Goal: Task Accomplishment & Management: Complete application form

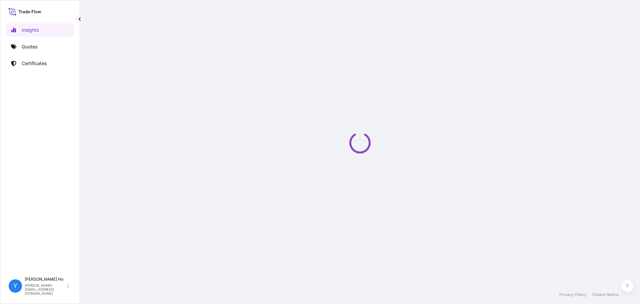
select select "2025"
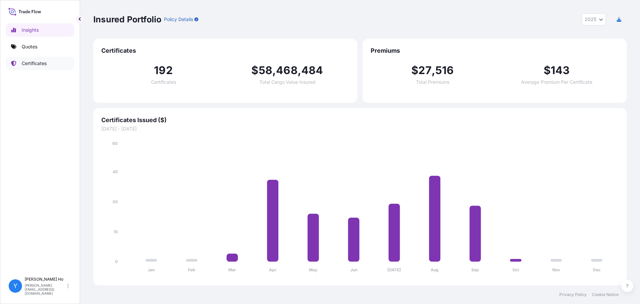
click at [32, 61] on p "Certificates" at bounding box center [34, 63] width 25 height 7
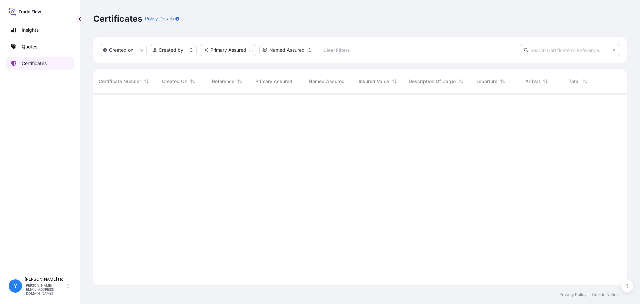
scroll to position [190, 528]
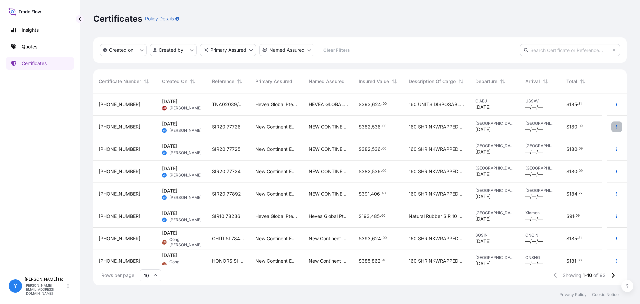
click at [613, 124] on button "button" at bounding box center [616, 126] width 11 height 11
click at [591, 127] on p "Duplicate quote" at bounding box center [574, 128] width 35 height 7
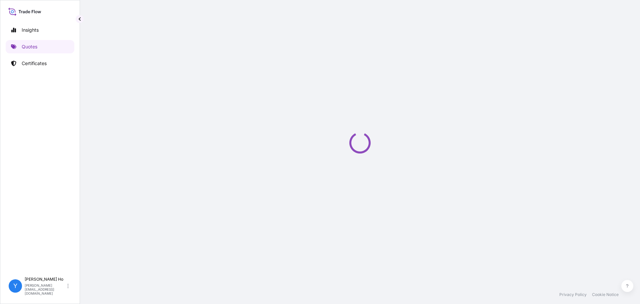
select select "Sea"
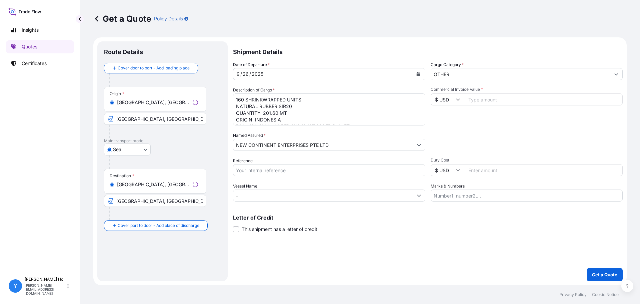
select select "31688"
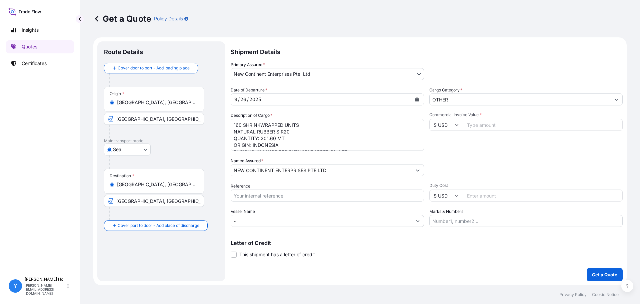
click at [418, 100] on icon "Calendar" at bounding box center [417, 99] width 4 height 4
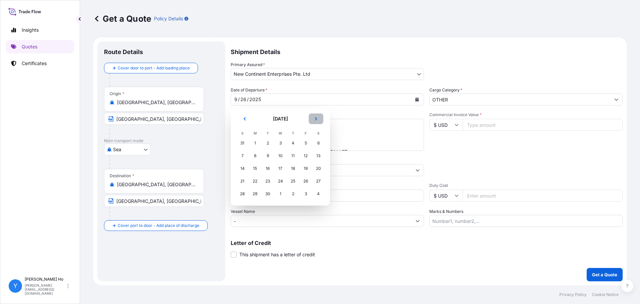
click at [317, 118] on icon "Next" at bounding box center [316, 118] width 2 height 3
click at [287, 143] on td "2" at bounding box center [293, 143] width 13 height 13
click at [282, 143] on div "1" at bounding box center [280, 143] width 12 height 12
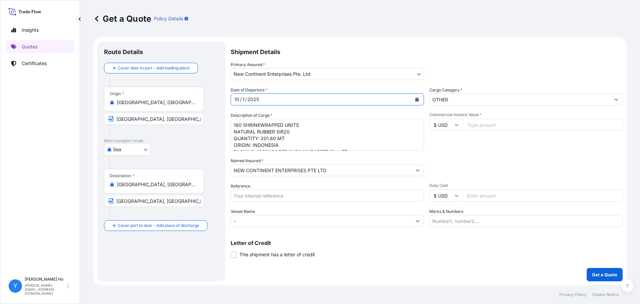
click at [328, 130] on textarea "160 SHRINKWRAPPED UNITS NATURAL RUBBER SIR20 QUANTITY: 201.60 MT ORIGIN: INDONE…" at bounding box center [327, 135] width 193 height 32
click at [283, 133] on textarea "160 SHRINKWRAPPED UNITS NATURAL RUBBER SIR20 QUANTITY: 201.60 MT ORIGIN: INDONE…" at bounding box center [327, 135] width 193 height 32
click at [309, 133] on textarea "160 SHRINKWRAPPED UNITS NATURAL RUBBER SIR20 QUANTITY: 201.60 MT ORIGIN: INDONE…" at bounding box center [327, 135] width 193 height 32
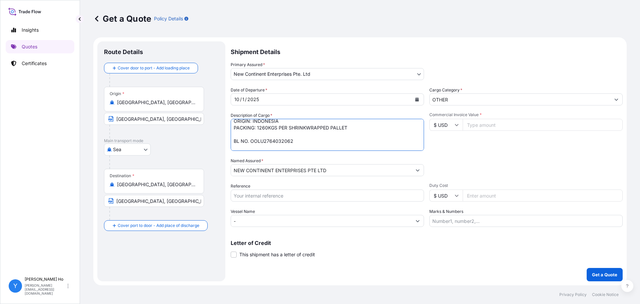
scroll to position [31, 0]
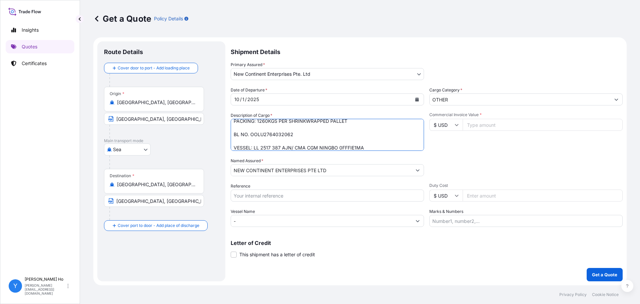
click at [272, 136] on textarea "160 SHRINKWRAPPED UNITS NATURAL RUBBER SIR20 QUANTITY: 201.60 MT ORIGIN: INDONE…" at bounding box center [327, 135] width 193 height 32
paste textarea "4"
click at [350, 148] on textarea "160 SHRINKWRAPPED UNITS NATURAL RUBBER SIR20 QUANTITY: 201.60 MT ORIGIN: INDONE…" at bounding box center [327, 135] width 193 height 32
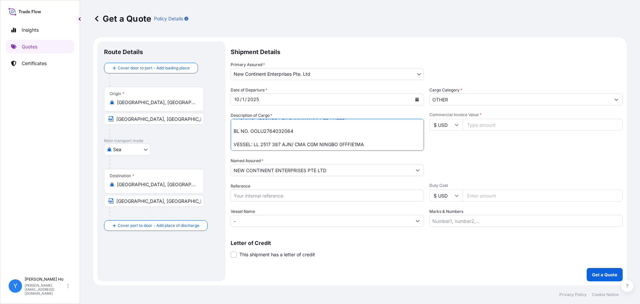
drag, startPoint x: 380, startPoint y: 147, endPoint x: 252, endPoint y: 145, distance: 127.3
click at [252, 145] on textarea "160 SHRINKWRAPPED UNITS NATURAL RUBBER SIR20 QUANTITY: 201.60 MT ORIGIN: INDONE…" at bounding box center [327, 135] width 193 height 32
paste textarea "LL 2528 21AJN"
click at [325, 145] on textarea "160 SHRINKWRAPPED UNITS NATURAL RUBBER SIR20 QUANTITY: 201.60 MT ORIGIN: INDONE…" at bounding box center [327, 135] width 193 height 32
paste textarea "HYUNDAI BUSAN 0FFFKE1MA"
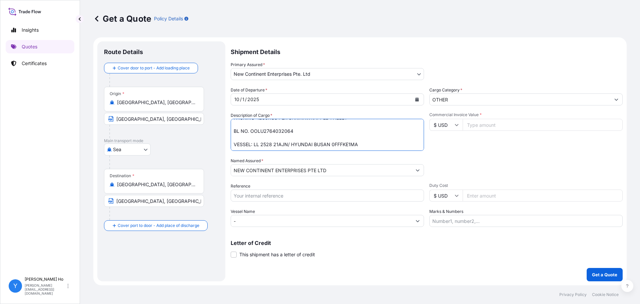
type textarea "160 SHRINKWRAPPED UNITS NATURAL RUBBER SIR20 QUANTITY: 201.60 MT ORIGIN: INDONE…"
click at [260, 192] on input "Reference" at bounding box center [327, 195] width 193 height 12
type input "SIR20 77736"
click at [486, 197] on input "Duty Cost" at bounding box center [543, 195] width 160 height 12
click at [489, 120] on input "Commercial Invoice Value *" at bounding box center [543, 125] width 160 height 12
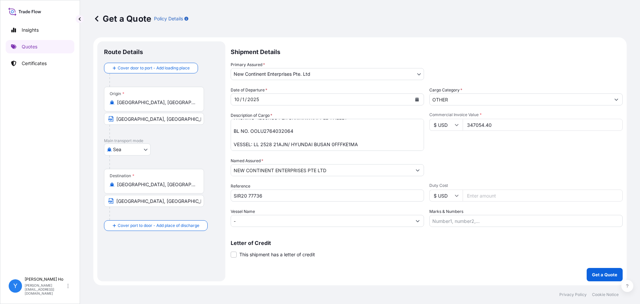
type input "347054.40"
click at [539, 159] on div "Packing Category Type to search a container mode Please select a primary mode o…" at bounding box center [525, 166] width 193 height 19
click at [334, 139] on textarea "160 SHRINKWRAPPED UNITS NATURAL RUBBER SIR20 QUANTITY: 201.60 MT ORIGIN: INDONE…" at bounding box center [327, 135] width 193 height 32
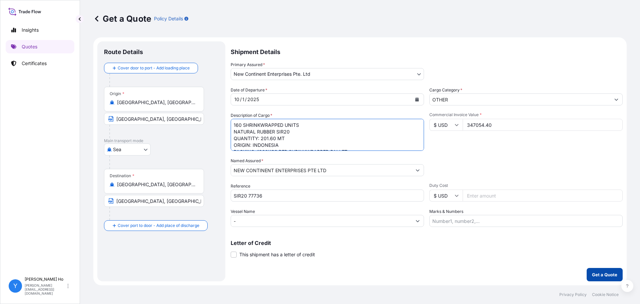
click at [600, 274] on p "Get a Quote" at bounding box center [604, 274] width 25 height 7
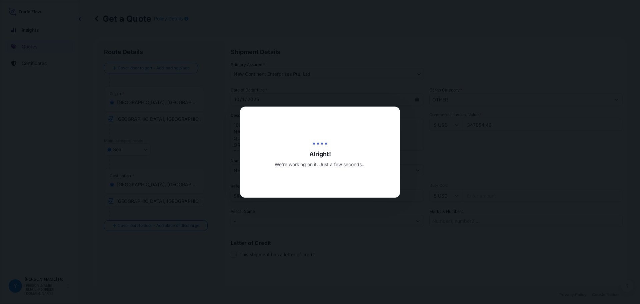
type input "[DATE]"
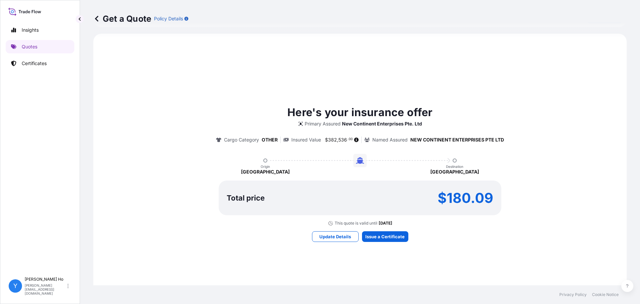
scroll to position [296, 0]
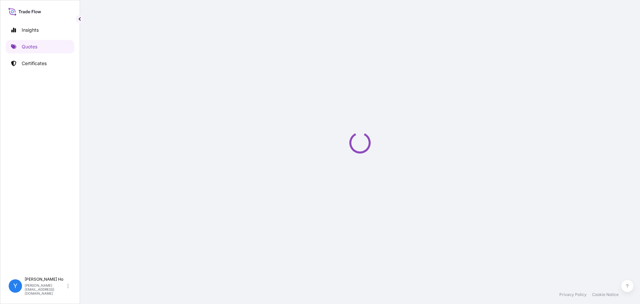
select select "Sea"
select select "31688"
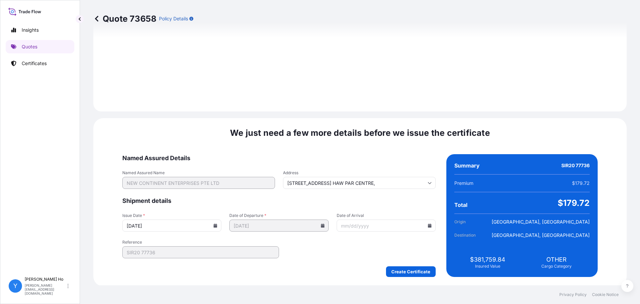
scroll to position [750, 0]
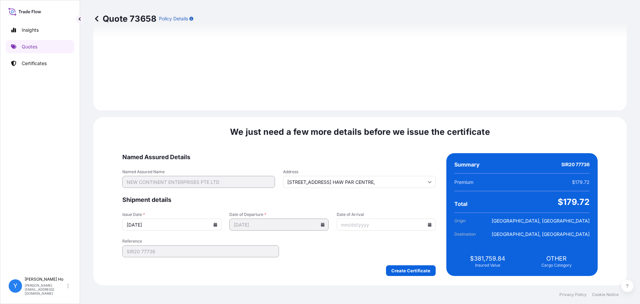
click at [217, 223] on icon at bounding box center [216, 224] width 4 height 4
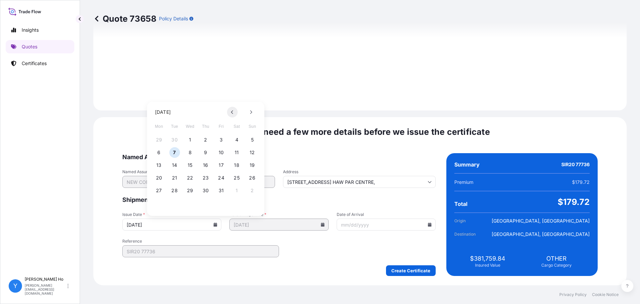
click at [236, 112] on button at bounding box center [232, 112] width 11 height 11
click at [178, 190] on button "30" at bounding box center [174, 190] width 11 height 11
type input "[DATE]"
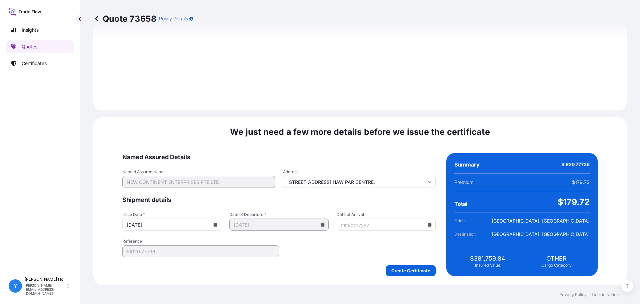
click at [319, 275] on div "Create Certificate" at bounding box center [278, 270] width 313 height 11
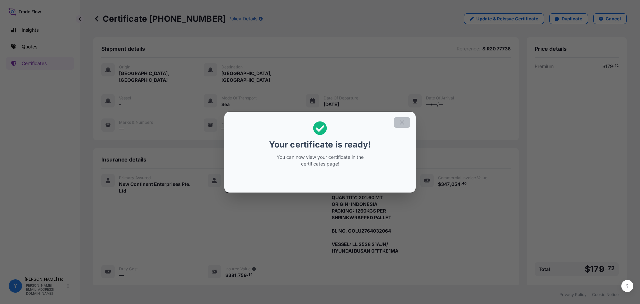
click at [402, 126] on button "button" at bounding box center [402, 122] width 17 height 11
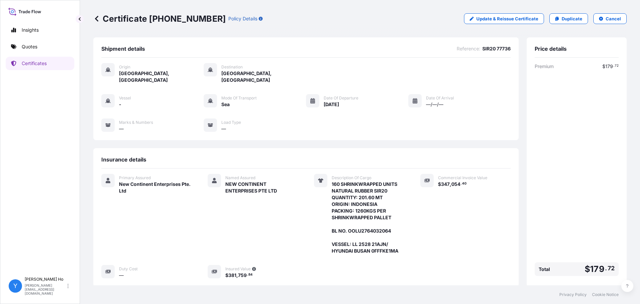
scroll to position [65, 0]
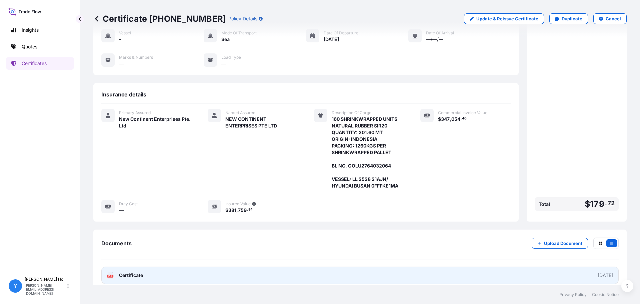
click at [221, 266] on link "PDF Certificate [DATE]" at bounding box center [359, 274] width 517 height 17
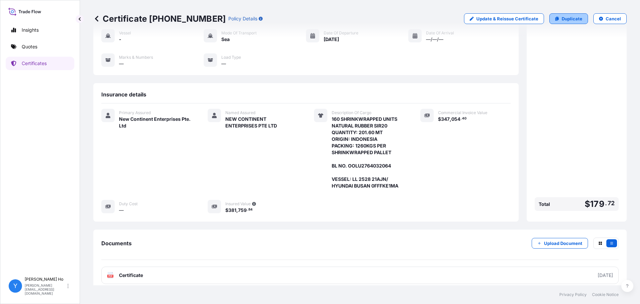
click at [562, 15] on p "Duplicate" at bounding box center [572, 18] width 21 height 7
select select "Sea"
select select "31688"
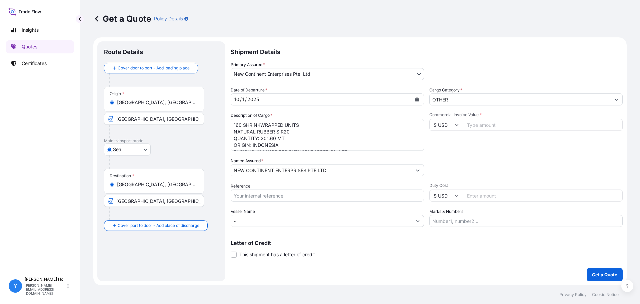
click at [149, 103] on input "[GEOGRAPHIC_DATA], [GEOGRAPHIC_DATA], [GEOGRAPHIC_DATA], [GEOGRAPHIC_DATA]" at bounding box center [156, 102] width 79 height 7
drag, startPoint x: 197, startPoint y: 99, endPoint x: 131, endPoint y: 97, distance: 66.0
click at [131, 97] on div "Origin * [GEOGRAPHIC_DATA], [GEOGRAPHIC_DATA], [GEOGRAPHIC_DATA], [GEOGRAPHIC_D…" at bounding box center [154, 99] width 100 height 25
click at [162, 96] on div "Origin * [GEOGRAPHIC_DATA], [GEOGRAPHIC_DATA], [GEOGRAPHIC_DATA], [GEOGRAPHIC_D…" at bounding box center [154, 99] width 100 height 25
click at [162, 99] on input "[GEOGRAPHIC_DATA], [GEOGRAPHIC_DATA], [GEOGRAPHIC_DATA], [GEOGRAPHIC_DATA]" at bounding box center [156, 102] width 79 height 7
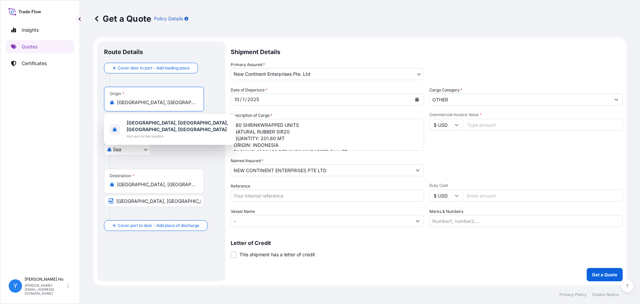
click at [167, 100] on input "[GEOGRAPHIC_DATA], [GEOGRAPHIC_DATA], [GEOGRAPHIC_DATA], [GEOGRAPHIC_DATA]" at bounding box center [156, 102] width 79 height 7
drag, startPoint x: 171, startPoint y: 100, endPoint x: 201, endPoint y: 100, distance: 30.0
click at [201, 100] on div "Origin * [GEOGRAPHIC_DATA], [GEOGRAPHIC_DATA], [GEOGRAPHIC_DATA], [GEOGRAPHIC_D…" at bounding box center [154, 99] width 100 height 25
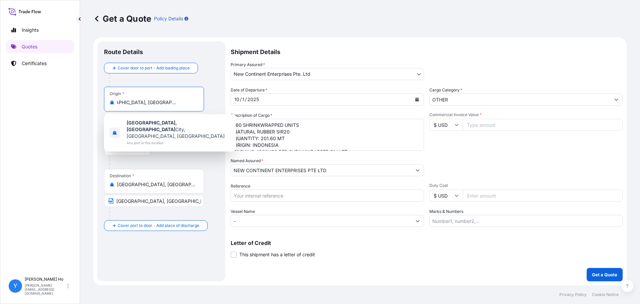
scroll to position [0, 0]
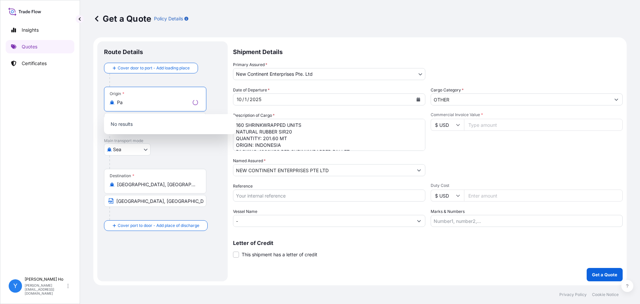
type input "P"
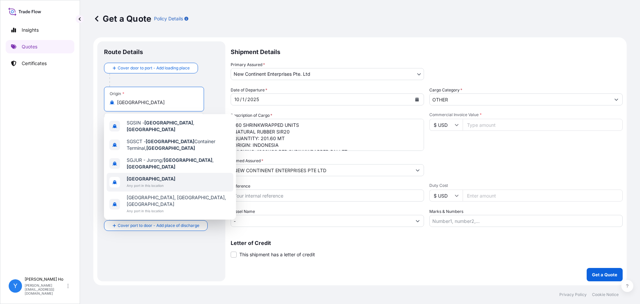
click at [138, 176] on b "[GEOGRAPHIC_DATA]" at bounding box center [151, 179] width 49 height 6
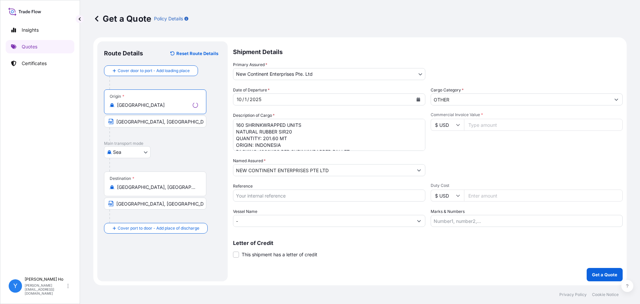
type input "[GEOGRAPHIC_DATA]"
click at [146, 119] on input "[GEOGRAPHIC_DATA], [GEOGRAPHIC_DATA]" at bounding box center [155, 121] width 102 height 12
drag, startPoint x: 180, startPoint y: 121, endPoint x: 101, endPoint y: 122, distance: 78.6
click at [102, 122] on div "Route Details Reset Route Details Cover door to port - Add loading place Place …" at bounding box center [161, 161] width 128 height 240
type input "[GEOGRAPHIC_DATA]"
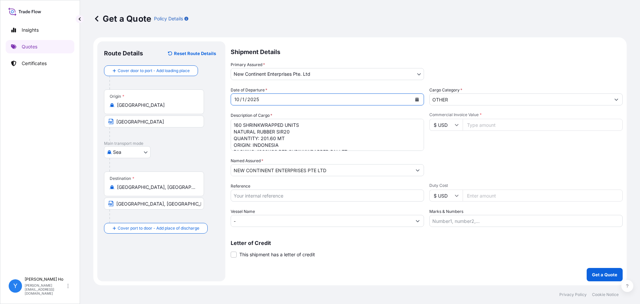
click at [393, 96] on div "[DATE]" at bounding box center [321, 99] width 181 height 12
click at [418, 97] on icon "Calendar" at bounding box center [417, 99] width 4 height 4
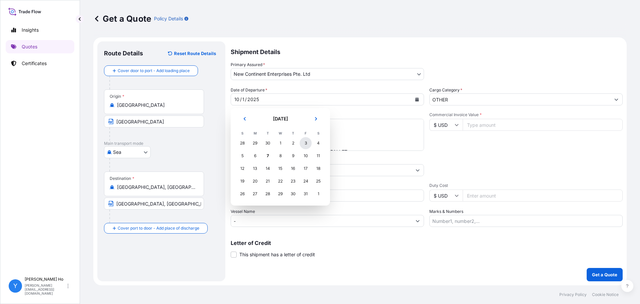
click at [302, 144] on div "3" at bounding box center [306, 143] width 12 height 12
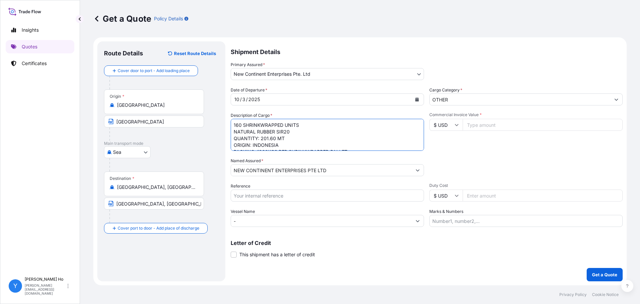
click at [332, 131] on textarea "160 SHRINKWRAPPED UNITS NATURAL RUBBER SIR20 QUANTITY: 201.60 MT ORIGIN: INDONE…" at bounding box center [327, 135] width 193 height 32
click at [247, 125] on textarea "160 SHRINKWRAPPED UNITS NATURAL RUBBER SIR20 QUANTITY: 201.60 MT ORIGIN: INDONE…" at bounding box center [327, 135] width 193 height 32
click at [300, 128] on textarea "160 SHRINKWRAPPED UNITS NATURAL RUBBER SIR20 QUANTITY: 201.60 MT ORIGIN: INDONE…" at bounding box center [327, 135] width 193 height 32
click at [294, 135] on textarea "160 SHRINKWRAPPED UNITS NATURAL RUBBER SIR20 QUANTITY: 201.60 MT ORIGIN: INDONE…" at bounding box center [327, 135] width 193 height 32
click at [312, 137] on textarea "160 SHRINKWRAPPED UNITS NATURAL RUBBER SIR20 QUANTITY: 201.60 MT ORIGIN: INDONE…" at bounding box center [327, 135] width 193 height 32
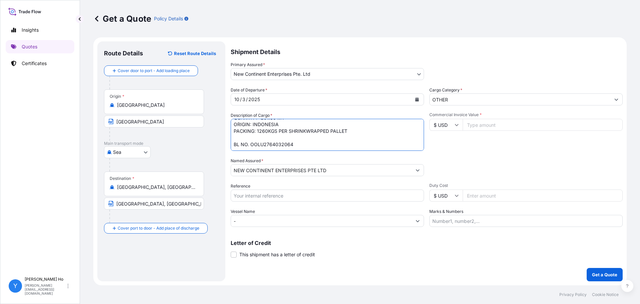
scroll to position [34, 0]
click at [276, 129] on textarea "160 SHRINKWRAPPED UNITS NATURAL RUBBER SIR20 QUANTITY: 201.60 MT ORIGIN: INDONE…" at bounding box center [327, 135] width 193 height 32
click at [275, 129] on textarea "160 SHRINKWRAPPED UNITS NATURAL RUBBER SIR20 QUANTITY: 201.60 MT ORIGIN: INDONE…" at bounding box center [327, 135] width 193 height 32
paste textarea "KMTCSIN3267708"
click at [276, 149] on textarea "160 SHRINKWRAPPED UNITS NATURAL RUBBER SIR20 QUANTITY: 201.60 MT ORIGIN: INDONE…" at bounding box center [327, 135] width 193 height 32
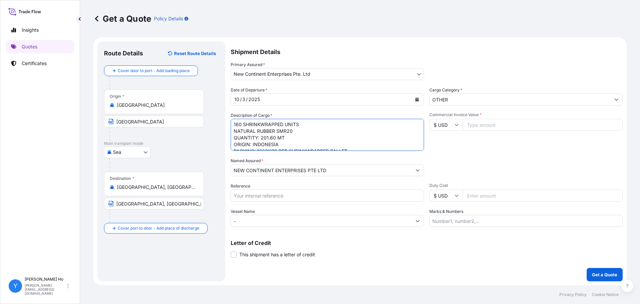
scroll to position [0, 0]
click at [232, 122] on textarea "160 SHRINKWRAPPED UNITS NATURAL RUBBER SIR20 QUANTITY: 201.60 MT ORIGIN: INDONE…" at bounding box center [327, 135] width 193 height 32
paste textarea "Natural Rubber SMR20 160 SHRINKWRAPPED UNITS QUANTITY: 201.60MT ORIGIN:MALAYSIA…"
click at [305, 128] on textarea "160 SHRINKWRAPPED UNITS NATURAL RUBBER SIR20 QUANTITY: 201.60 MT ORIGIN: INDONE…" at bounding box center [327, 135] width 193 height 32
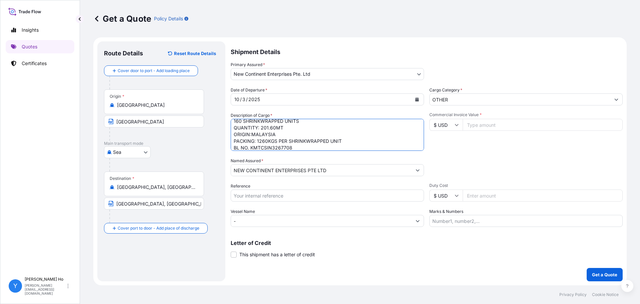
click at [343, 134] on textarea "160 SHRINKWRAPPED UNITS NATURAL RUBBER SIR20 QUANTITY: 201.60 MT ORIGIN: INDONE…" at bounding box center [327, 135] width 193 height 32
click at [355, 139] on textarea "160 SHRINKWRAPPED UNITS NATURAL RUBBER SIR20 QUANTITY: 201.60 MT ORIGIN: INDONE…" at bounding box center [327, 135] width 193 height 32
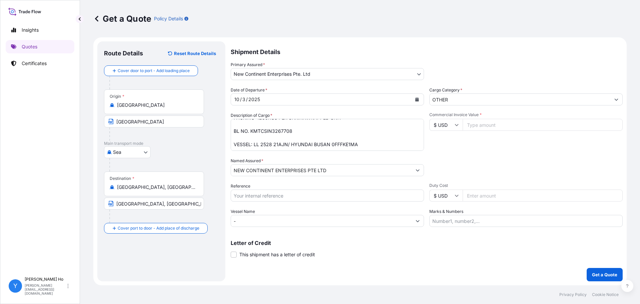
click at [343, 141] on textarea "160 SHRINKWRAPPED UNITS NATURAL RUBBER SIR20 QUANTITY: 201.60 MT ORIGIN: INDONE…" at bounding box center [327, 135] width 193 height 32
drag, startPoint x: 359, startPoint y: 141, endPoint x: 253, endPoint y: 144, distance: 105.7
click at [253, 144] on textarea "160 SHRINKWRAPPED UNITS NATURAL RUBBER SIR20 QUANTITY: 201.60 MT ORIGIN: INDONE…" at bounding box center [327, 135] width 193 height 32
paste textarea "[PERSON_NAME] HE 109"
type textarea "Natural Rubber SMR20 160 SHRINKWRAPPED UNITS QUANTITY: 201.60MT ORIGIN:MALAYSIA…"
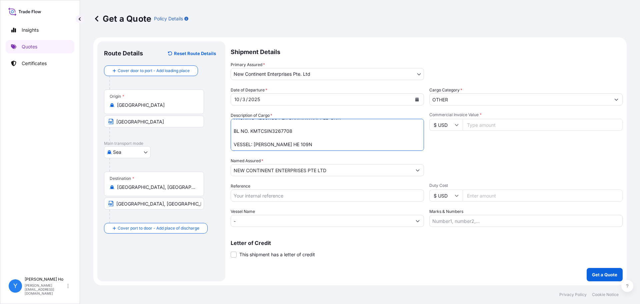
click at [261, 197] on input "Reference" at bounding box center [327, 195] width 193 height 12
type input "SMR20 78463"
click at [492, 124] on input "Commercial Invoice Value *" at bounding box center [543, 125] width 160 height 12
type input "357840"
click at [501, 164] on div "Packing Category Type to search a container mode Please select a primary mode o…" at bounding box center [525, 166] width 193 height 19
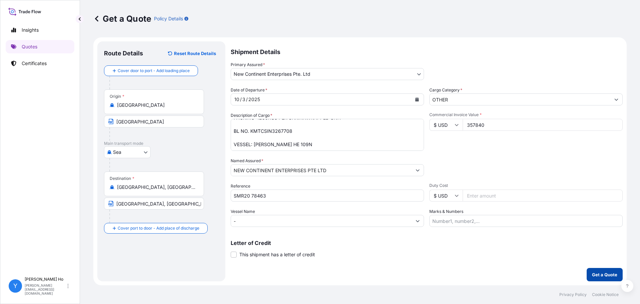
click at [593, 276] on p "Get a Quote" at bounding box center [604, 274] width 25 height 7
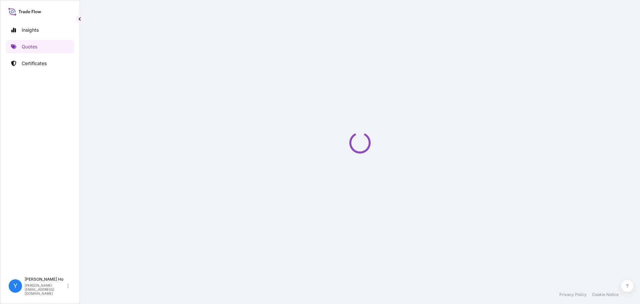
type input "[STREET_ADDRESS] HAW PAR CENTRE,"
select select "Sea"
select select "31688"
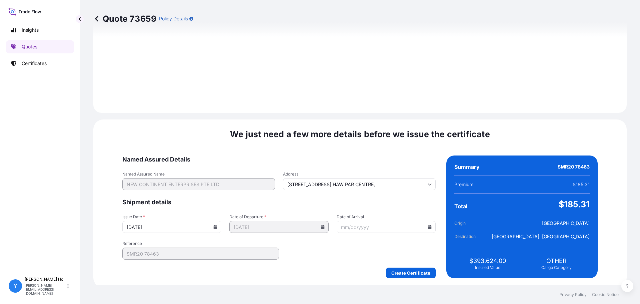
scroll to position [750, 0]
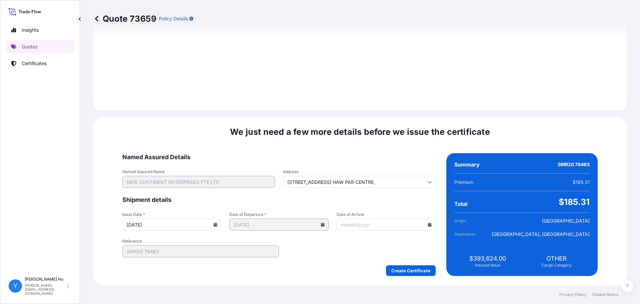
click at [217, 222] on icon at bounding box center [215, 224] width 4 height 4
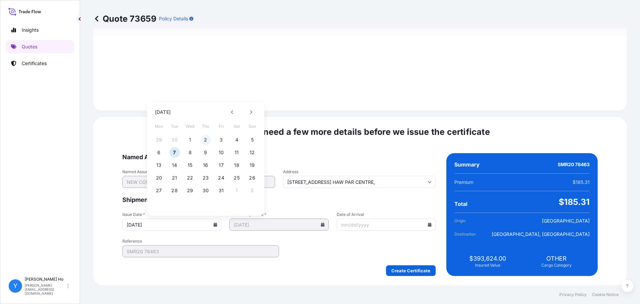
click at [205, 139] on button "2" at bounding box center [205, 139] width 11 height 11
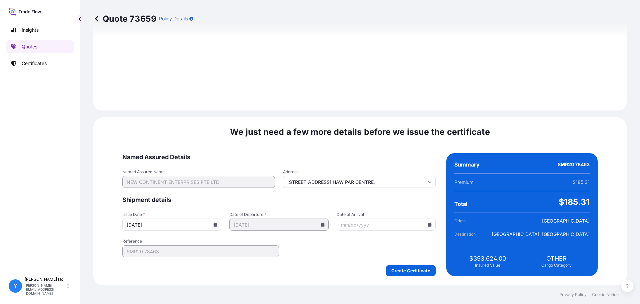
type input "[DATE]"
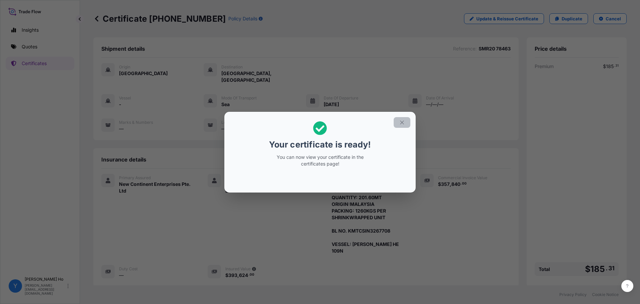
click at [401, 119] on button "button" at bounding box center [402, 122] width 17 height 11
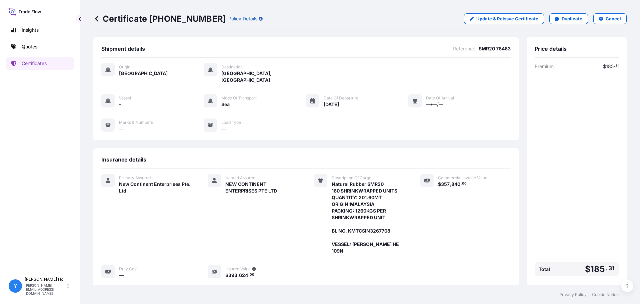
scroll to position [58, 0]
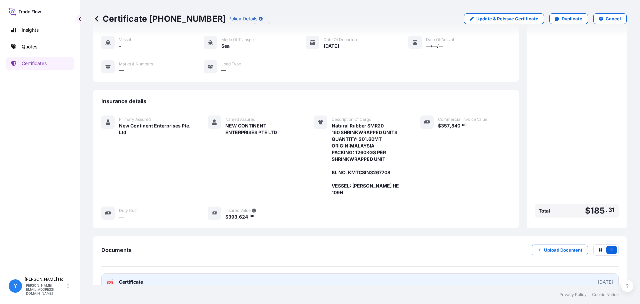
click at [167, 273] on link "PDF Certificate [DATE]" at bounding box center [359, 281] width 517 height 17
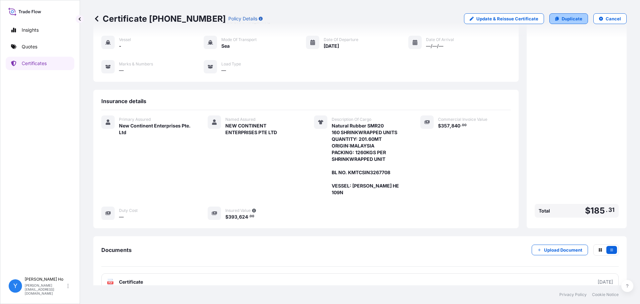
click at [566, 17] on p "Duplicate" at bounding box center [572, 18] width 21 height 7
select select "Sea"
select select "31688"
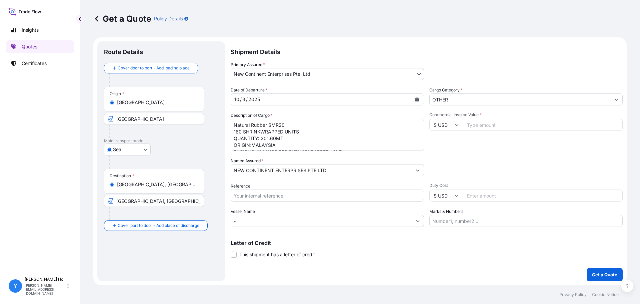
click at [373, 125] on textarea "Natural Rubber SMR20 160 SHRINKWRAPPED UNITS QUANTITY: 201.60MT ORIGIN:MALAYSIA…" at bounding box center [327, 135] width 193 height 32
click at [281, 140] on textarea "Natural Rubber SMR20 160 SHRINKWRAPPED UNITS QUANTITY: 201.60MT ORIGIN:MALAYSIA…" at bounding box center [327, 135] width 193 height 32
paste textarea "COAU7262672780"
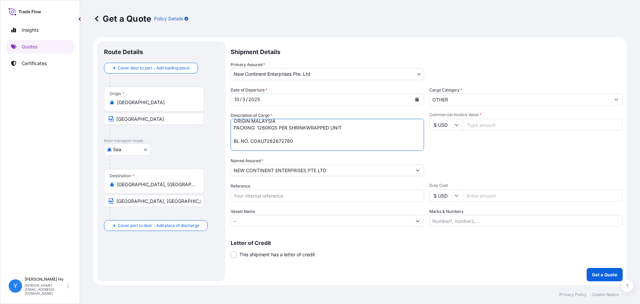
scroll to position [31, 0]
type textarea "Natural Rubber SMR20 160 SHRINKWRAPPED UNITS QUANTITY: 201.60MT ORIGIN:MALAYSIA…"
click at [483, 126] on input "Commercial Invoice Value *" at bounding box center [543, 125] width 160 height 12
type input "347760"
click at [476, 149] on div "Commercial Invoice Value * $ USD 347760" at bounding box center [525, 131] width 193 height 39
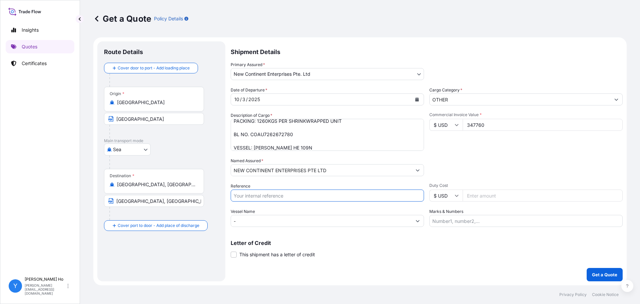
click at [287, 196] on input "Reference" at bounding box center [327, 195] width 193 height 12
type input "SMR20 78065"
click at [603, 274] on p "Get a Quote" at bounding box center [604, 274] width 25 height 7
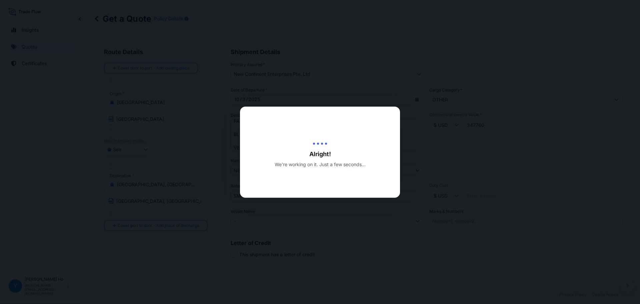
type input "[DATE]"
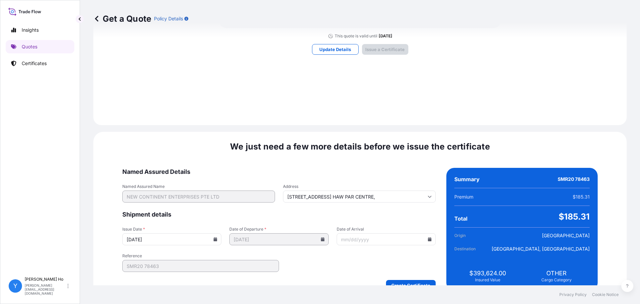
scroll to position [497, 0]
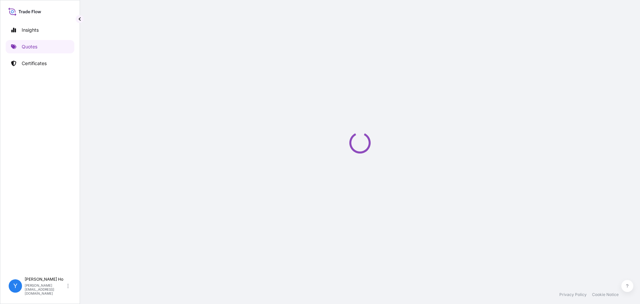
select select "Sea"
select select "31688"
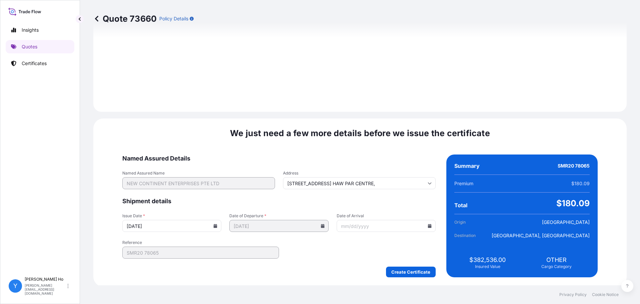
scroll to position [750, 0]
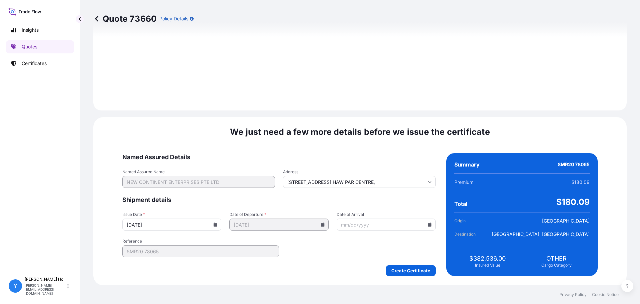
click at [221, 228] on input "[DATE]" at bounding box center [171, 224] width 99 height 12
click at [217, 226] on icon at bounding box center [216, 224] width 4 height 4
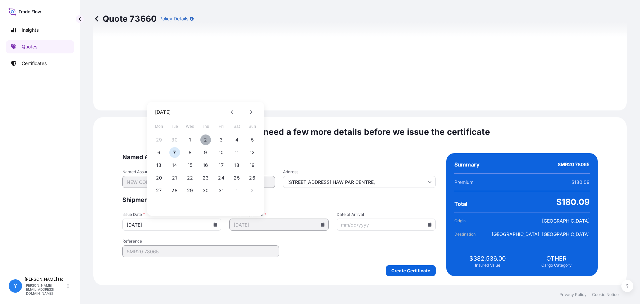
click at [204, 138] on button "2" at bounding box center [205, 139] width 11 height 11
type input "[DATE]"
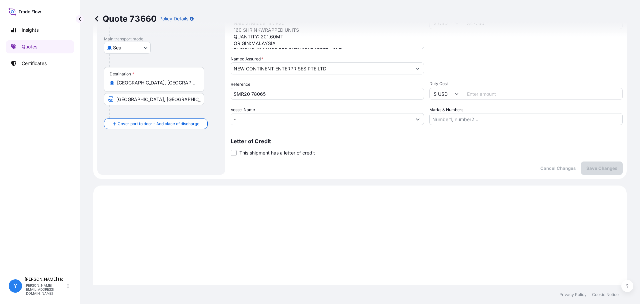
scroll to position [84, 0]
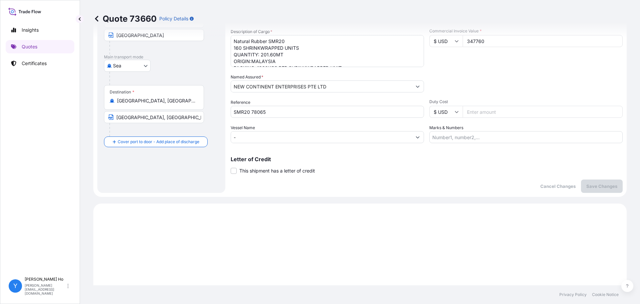
click at [273, 108] on input "SMR20 78065" at bounding box center [327, 112] width 193 height 12
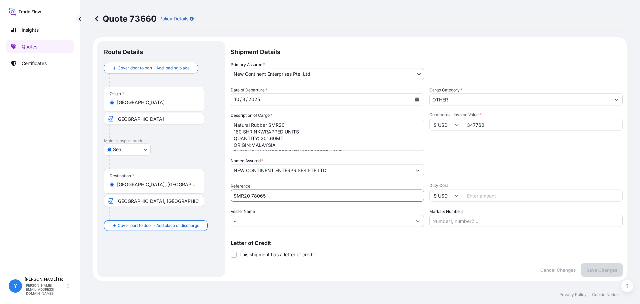
click at [292, 197] on input "SMR20 78065" at bounding box center [327, 195] width 193 height 12
click at [604, 271] on p "Save Changes" at bounding box center [601, 269] width 31 height 7
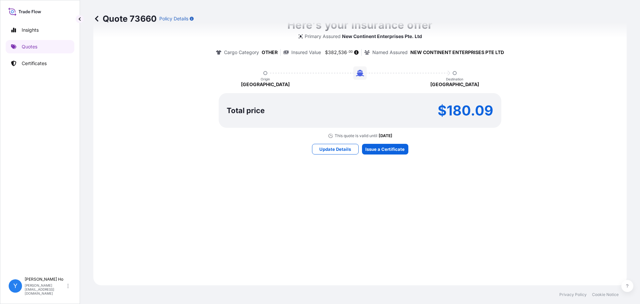
select select "Sea"
select select "31688"
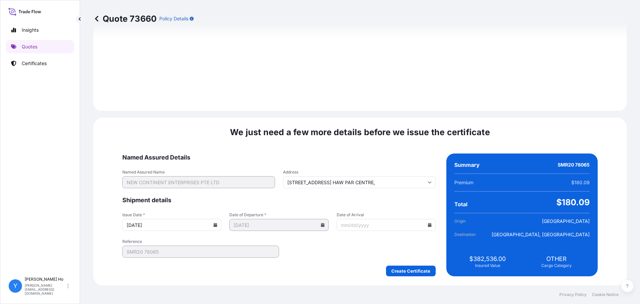
scroll to position [750, 0]
click at [217, 224] on icon at bounding box center [215, 224] width 4 height 4
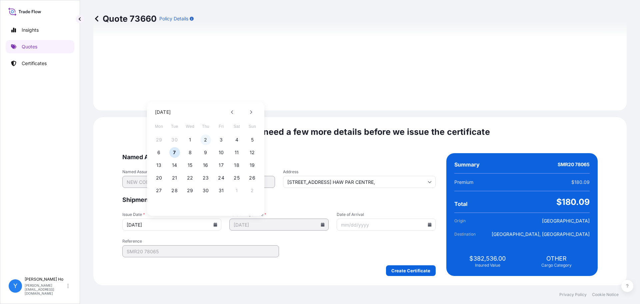
click at [206, 139] on button "2" at bounding box center [205, 139] width 11 height 11
type input "[DATE]"
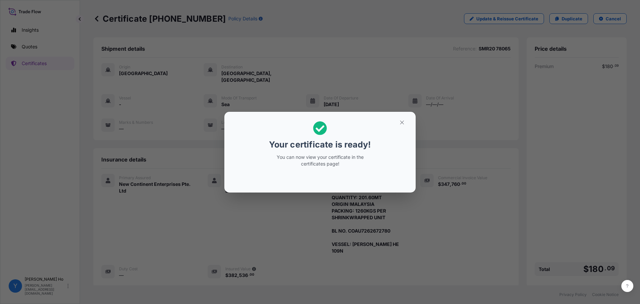
click at [405, 126] on button "button" at bounding box center [402, 122] width 17 height 11
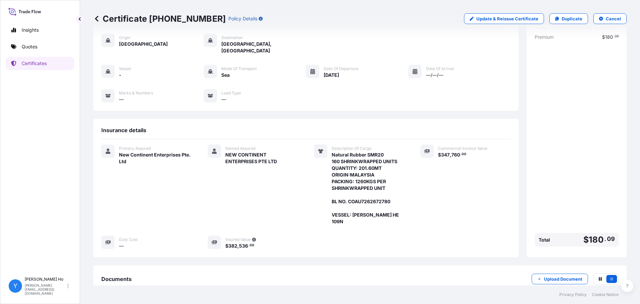
scroll to position [58, 0]
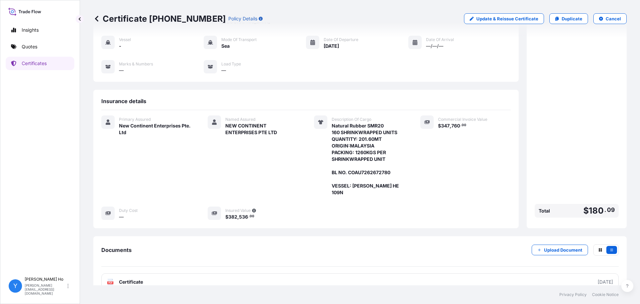
click at [197, 259] on div "Documents Upload Document PDF Certificate [DATE]" at bounding box center [359, 267] width 517 height 46
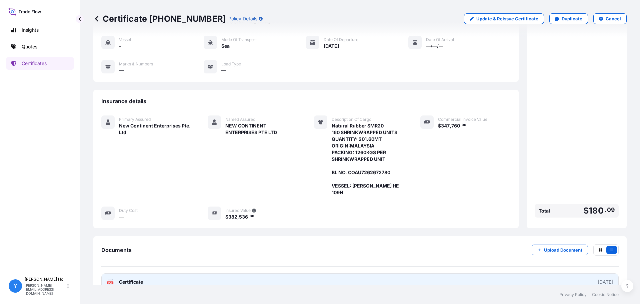
click at [115, 278] on div "PDF Certificate" at bounding box center [125, 281] width 36 height 7
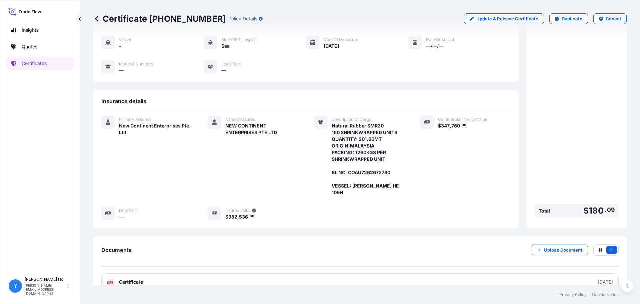
click at [96, 17] on icon at bounding box center [96, 18] width 7 height 7
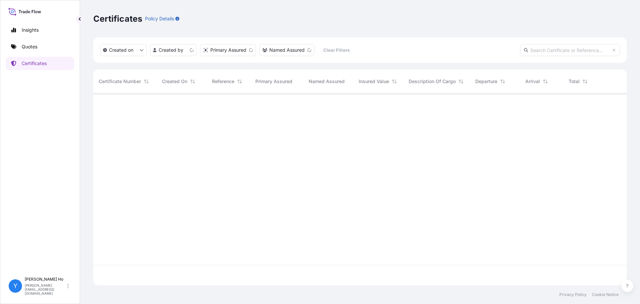
scroll to position [190, 528]
click at [185, 51] on html "Insights Quotes Certificates Y [PERSON_NAME] [PERSON_NAME][EMAIL_ADDRESS][DOMAI…" at bounding box center [320, 152] width 640 height 304
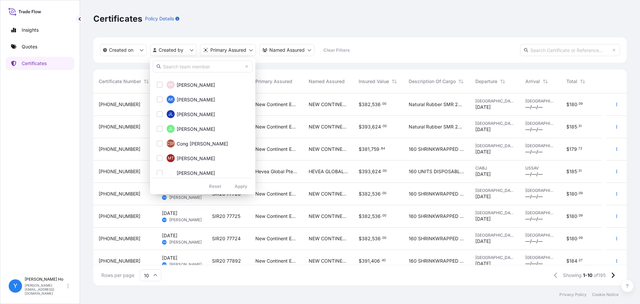
scroll to position [100, 0]
click at [188, 141] on span "Cong [PERSON_NAME]" at bounding box center [202, 143] width 51 height 7
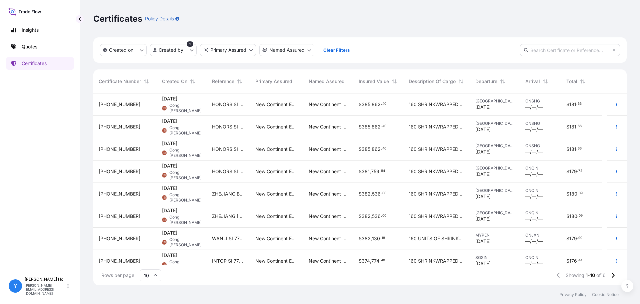
scroll to position [52, 0]
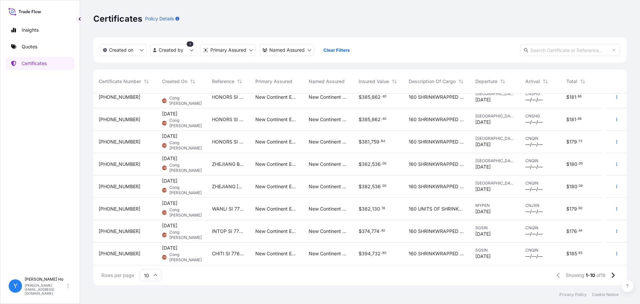
click at [224, 206] on span "WANLI SI 77187" at bounding box center [228, 208] width 33 height 7
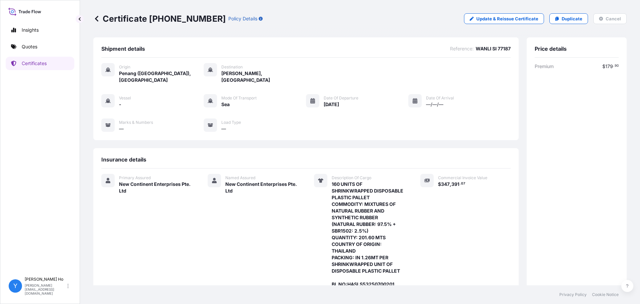
click at [97, 18] on icon at bounding box center [96, 18] width 7 height 7
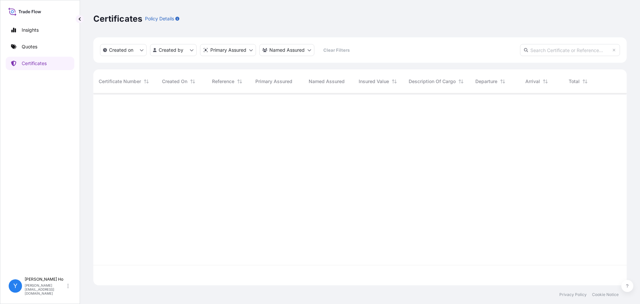
scroll to position [190, 528]
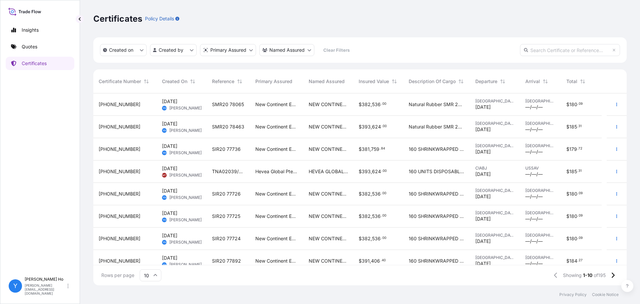
click at [546, 49] on input "text" at bounding box center [570, 50] width 100 height 12
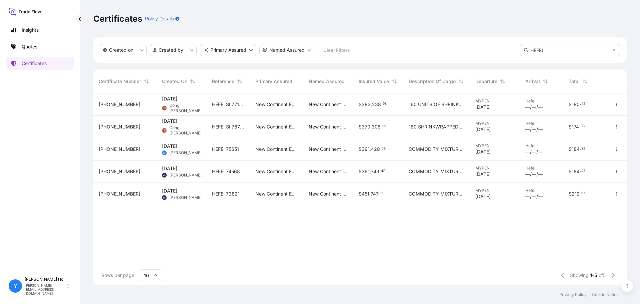
type input "HEFEI"
click at [623, 105] on div at bounding box center [616, 104] width 20 height 22
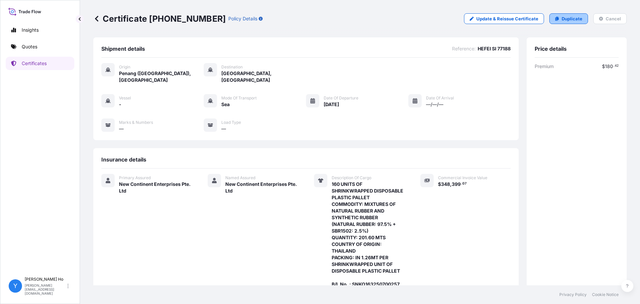
click at [567, 20] on p "Duplicate" at bounding box center [572, 18] width 21 height 7
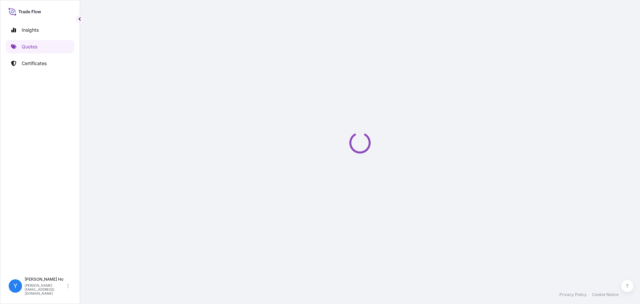
select select "Sea"
select select "31688"
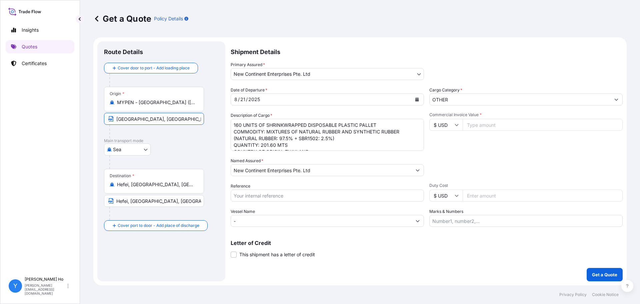
click at [168, 117] on input "[GEOGRAPHIC_DATA], [GEOGRAPHIC_DATA]" at bounding box center [154, 119] width 100 height 12
type input "P"
type input "[GEOGRAPHIC_DATA], [GEOGRAPHIC_DATA]"
click at [183, 157] on div at bounding box center [163, 161] width 109 height 13
click at [146, 201] on input "Hefei, [GEOGRAPHIC_DATA], [GEOGRAPHIC_DATA]" at bounding box center [154, 201] width 100 height 12
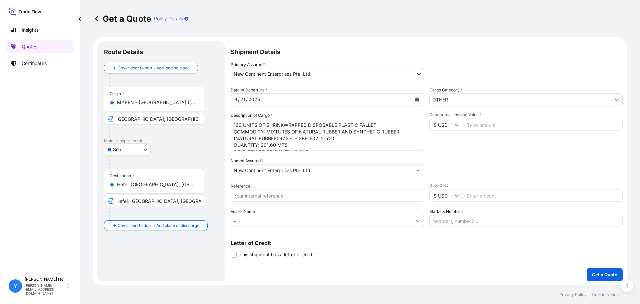
drag, startPoint x: 131, startPoint y: 201, endPoint x: 151, endPoint y: 204, distance: 19.5
click at [131, 201] on input "Hefei, [GEOGRAPHIC_DATA], [GEOGRAPHIC_DATA]" at bounding box center [154, 201] width 100 height 12
type input "[GEOGRAPHIC_DATA], [GEOGRAPHIC_DATA]"
click at [194, 156] on div at bounding box center [163, 161] width 109 height 13
click at [419, 101] on button "Calendar" at bounding box center [417, 99] width 11 height 11
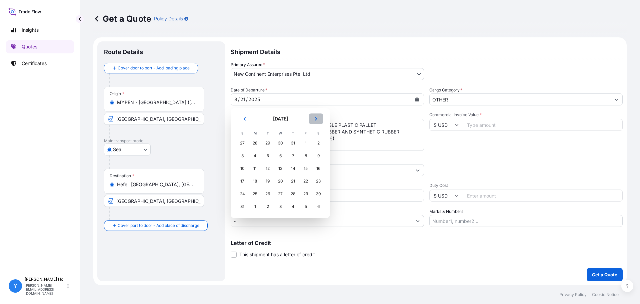
click at [316, 116] on button "Next" at bounding box center [316, 118] width 15 height 11
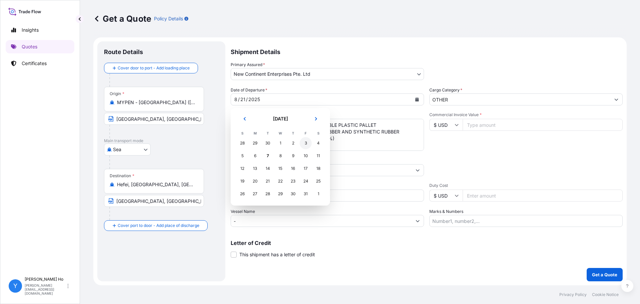
click at [306, 141] on div "3" at bounding box center [306, 143] width 12 height 12
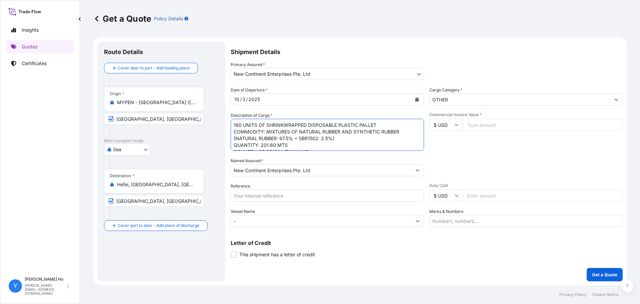
click at [299, 141] on textarea "160 UNITS OF SHRINKWRAPPED DISPOSABLE PLASTIC PALLET COMMODITY: MIXTURES OF NAT…" at bounding box center [327, 135] width 193 height 32
click at [283, 143] on textarea "160 UNITS OF SHRINKWRAPPED DISPOSABLE PLASTIC PALLET COMMODITY: MIXTURES OF NAT…" at bounding box center [327, 135] width 193 height 32
paste textarea "800026"
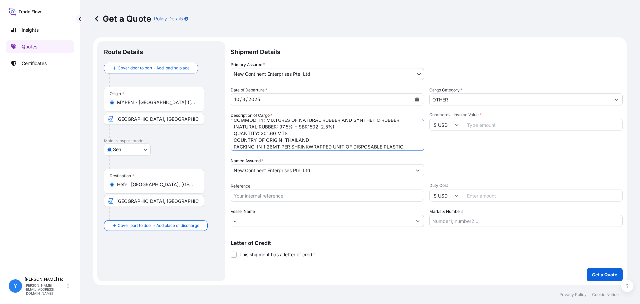
scroll to position [0, 0]
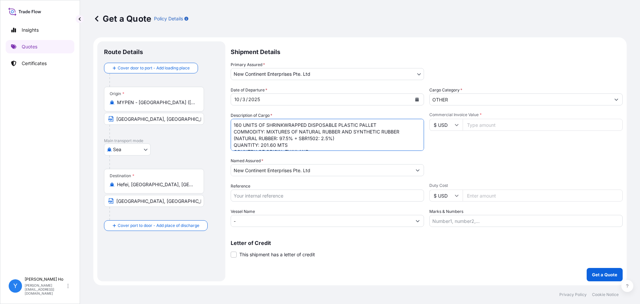
click at [337, 137] on textarea "160 UNITS OF SHRINKWRAPPED DISPOSABLE PLASTIC PALLET COMMODITY: MIXTURES OF NAT…" at bounding box center [327, 135] width 193 height 32
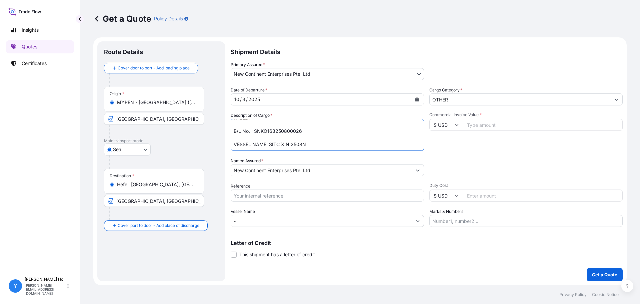
scroll to position [14, 0]
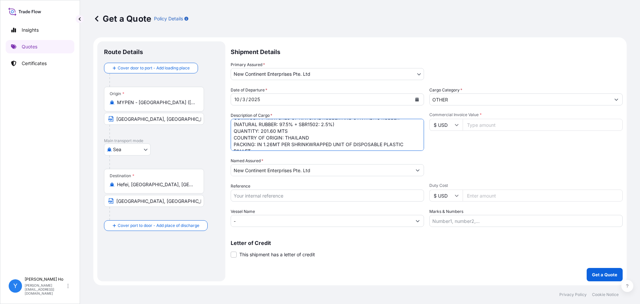
click at [333, 138] on textarea "160 UNITS OF SHRINKWRAPPED DISPOSABLE PLASTIC PALLET COMMODITY: MIXTURES OF NAT…" at bounding box center [327, 135] width 193 height 32
click at [299, 142] on textarea "160 UNITS OF SHRINKWRAPPED DISPOSABLE PLASTIC PALLET COMMODITY: MIXTURES OF NAT…" at bounding box center [327, 135] width 193 height 32
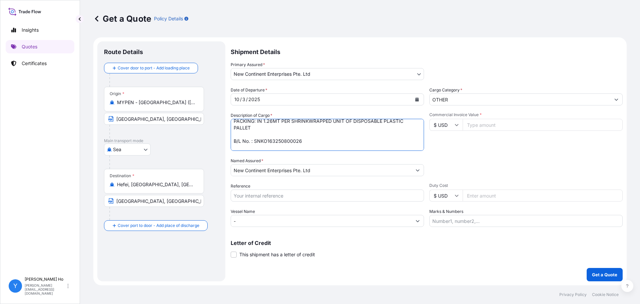
scroll to position [44, 0]
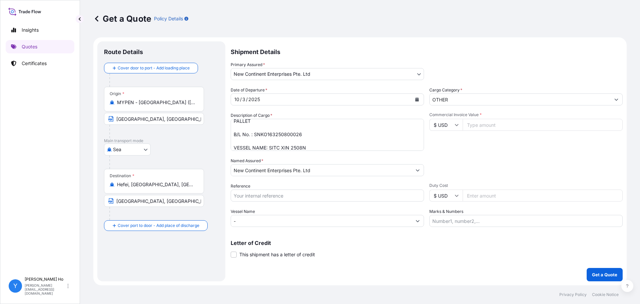
click at [303, 145] on textarea "160 UNITS OF SHRINKWRAPPED DISPOSABLE PLASTIC PALLET COMMODITY: MIXTURES OF NAT…" at bounding box center [327, 135] width 193 height 32
drag, startPoint x: 299, startPoint y: 147, endPoint x: 270, endPoint y: 147, distance: 29.7
click at [270, 147] on textarea "160 UNITS OF SHRINKWRAPPED DISPOSABLE PLASTIC PALLET COMMODITY: MIXTURES OF NAT…" at bounding box center [327, 135] width 193 height 32
paste textarea "NINGBO VOYAGER V."
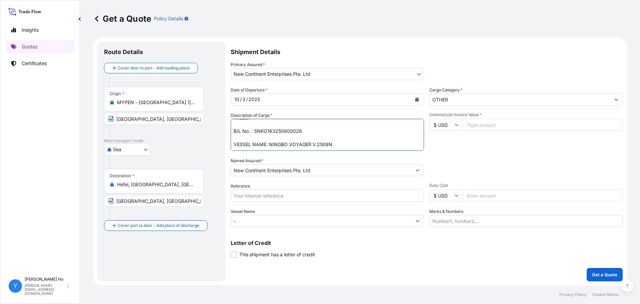
type textarea "160 UNITS OF SHRINKWRAPPED DISPOSABLE PLASTIC PALLET COMMODITY: MIXTURES OF NAT…"
click at [500, 160] on div "Packing Category Type to search a container mode Please select a primary mode o…" at bounding box center [525, 166] width 193 height 19
click at [488, 126] on input "Commercial Invoice Value *" at bounding box center [543, 125] width 160 height 12
type input "353491.49"
click at [485, 159] on div "Packing Category Type to search a container mode Please select a primary mode o…" at bounding box center [525, 166] width 193 height 19
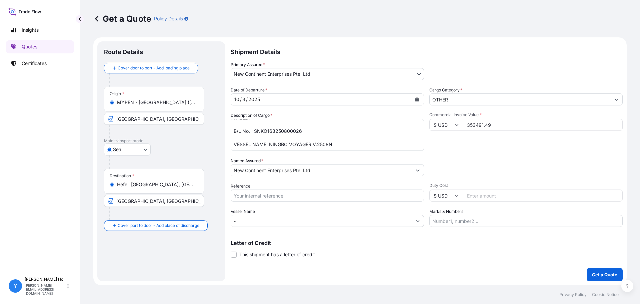
click at [266, 198] on input "Reference" at bounding box center [327, 195] width 193 height 12
type input "HEFEI 78061"
click at [501, 159] on div "Packing Category Type to search a container mode Please select a primary mode o…" at bounding box center [525, 166] width 193 height 19
click at [597, 276] on p "Get a Quote" at bounding box center [604, 274] width 25 height 7
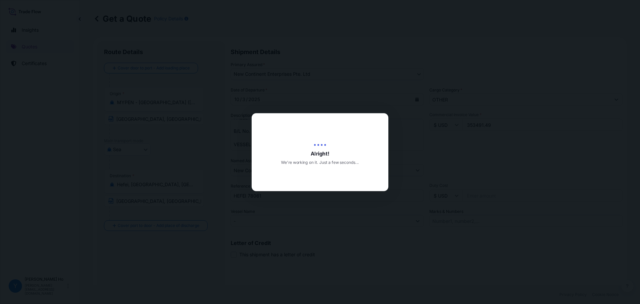
type input "[DATE]"
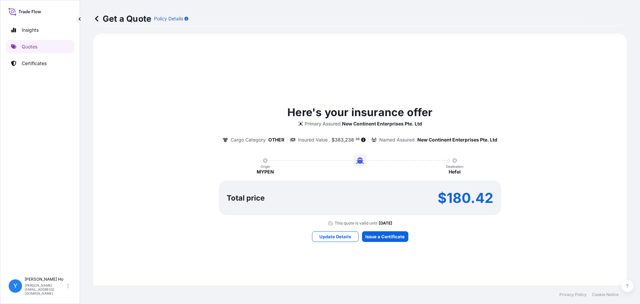
scroll to position [296, 0]
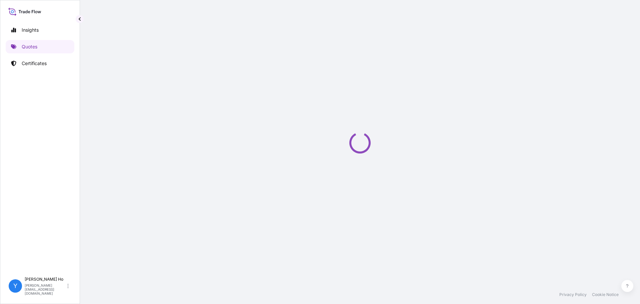
select select "Sea"
select select "31688"
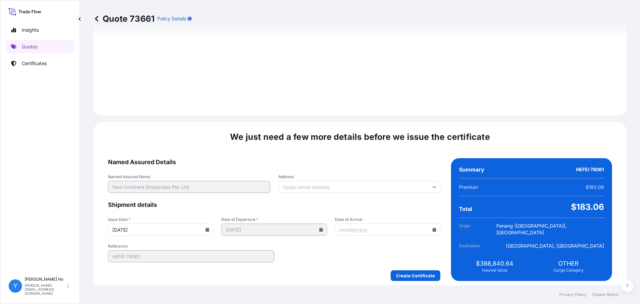
scroll to position [750, 0]
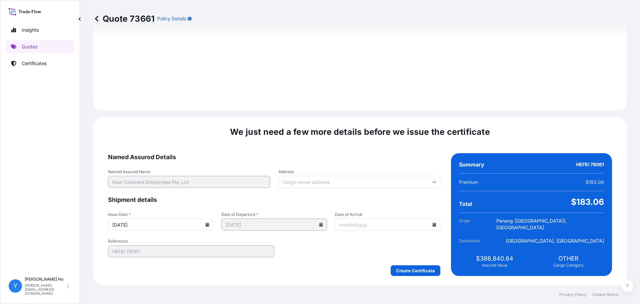
click at [209, 223] on icon at bounding box center [208, 224] width 4 height 4
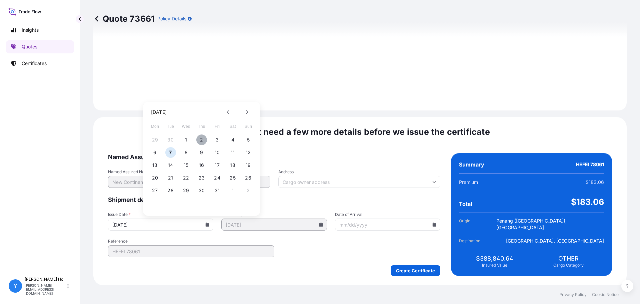
click at [201, 138] on button "2" at bounding box center [201, 139] width 11 height 11
type input "[DATE]"
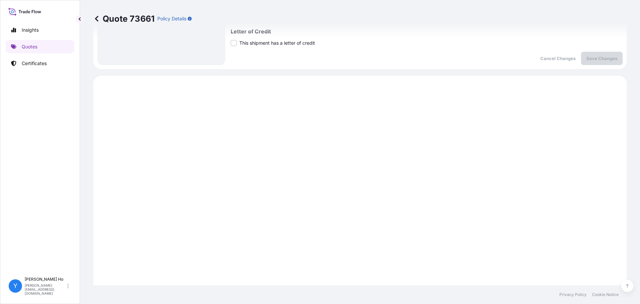
scroll to position [84, 0]
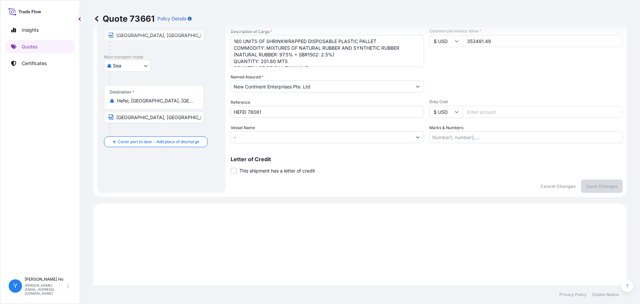
click at [301, 114] on input "HEFEI 78061" at bounding box center [327, 112] width 193 height 12
click at [597, 184] on p "Save Changes" at bounding box center [601, 186] width 31 height 7
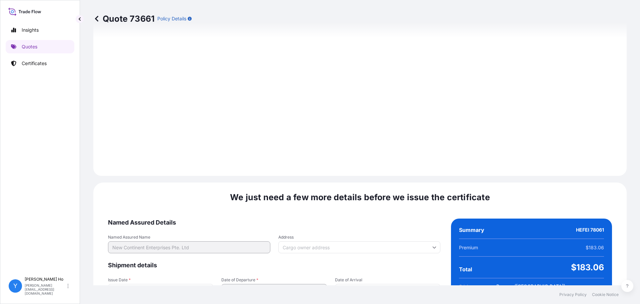
select select "Sea"
select select "31688"
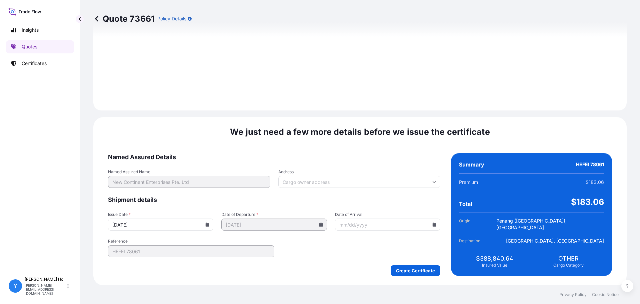
click at [213, 224] on input "[DATE]" at bounding box center [160, 224] width 105 height 12
click at [209, 223] on icon at bounding box center [208, 224] width 4 height 4
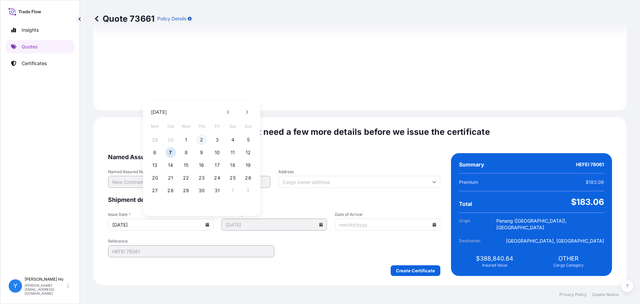
click at [203, 140] on button "2" at bounding box center [201, 139] width 11 height 11
type input "[DATE]"
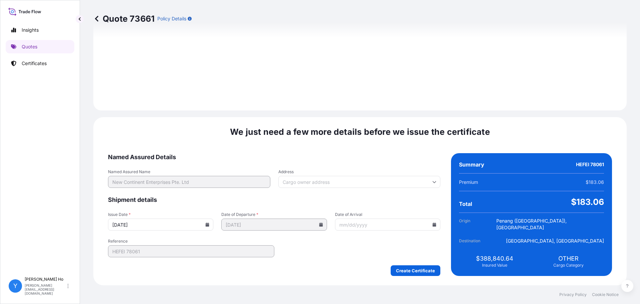
click at [315, 261] on form "Named Assured Details Named Assured Name New Continent Enterprises Pte. Ltd Add…" at bounding box center [274, 214] width 332 height 123
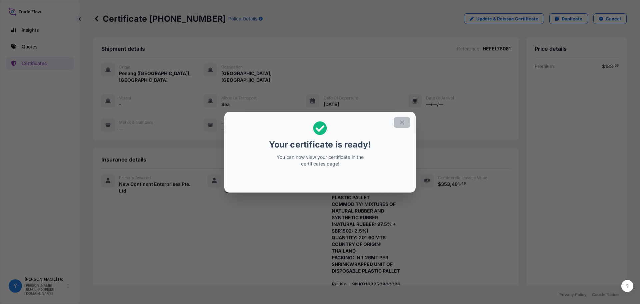
click at [402, 122] on icon "button" at bounding box center [402, 122] width 6 height 6
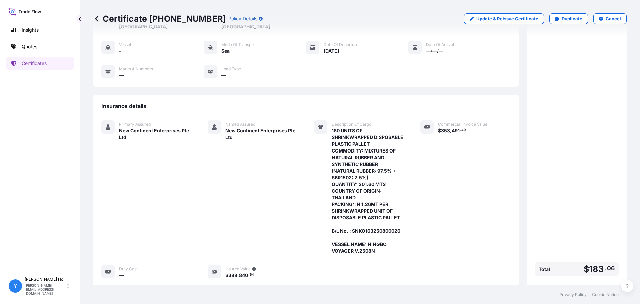
scroll to position [118, 0]
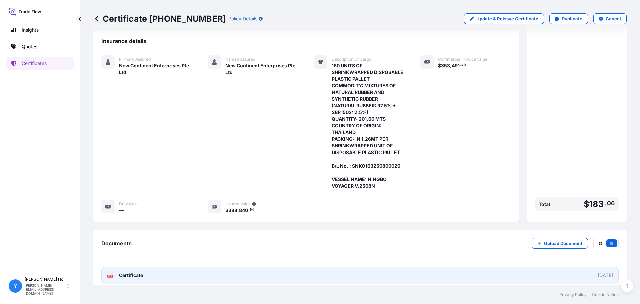
click at [229, 267] on link "PDF Certificate [DATE]" at bounding box center [359, 274] width 517 height 17
